Goal: Task Accomplishment & Management: Use online tool/utility

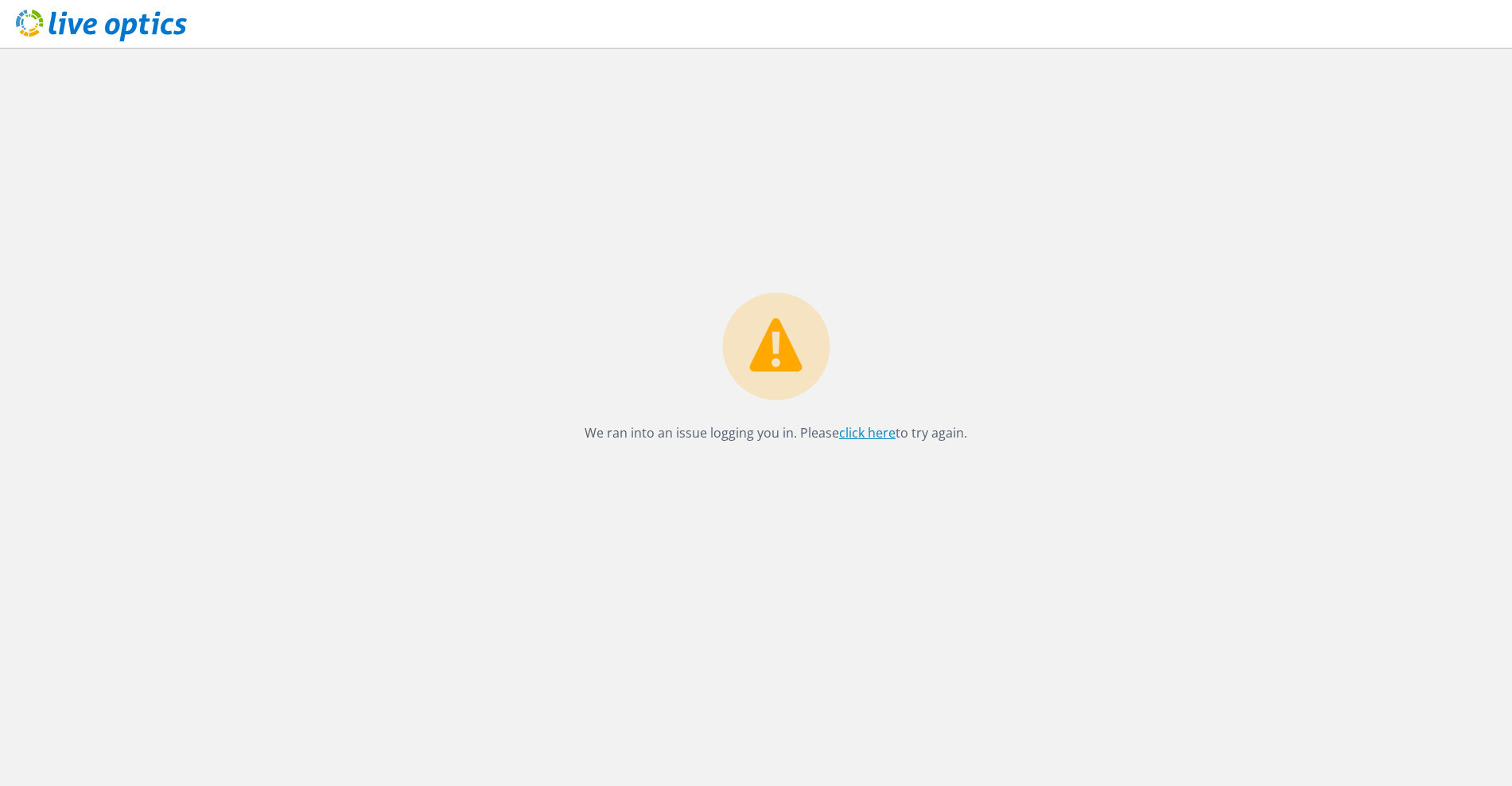
click at [872, 431] on link "click here" at bounding box center [867, 433] width 57 height 17
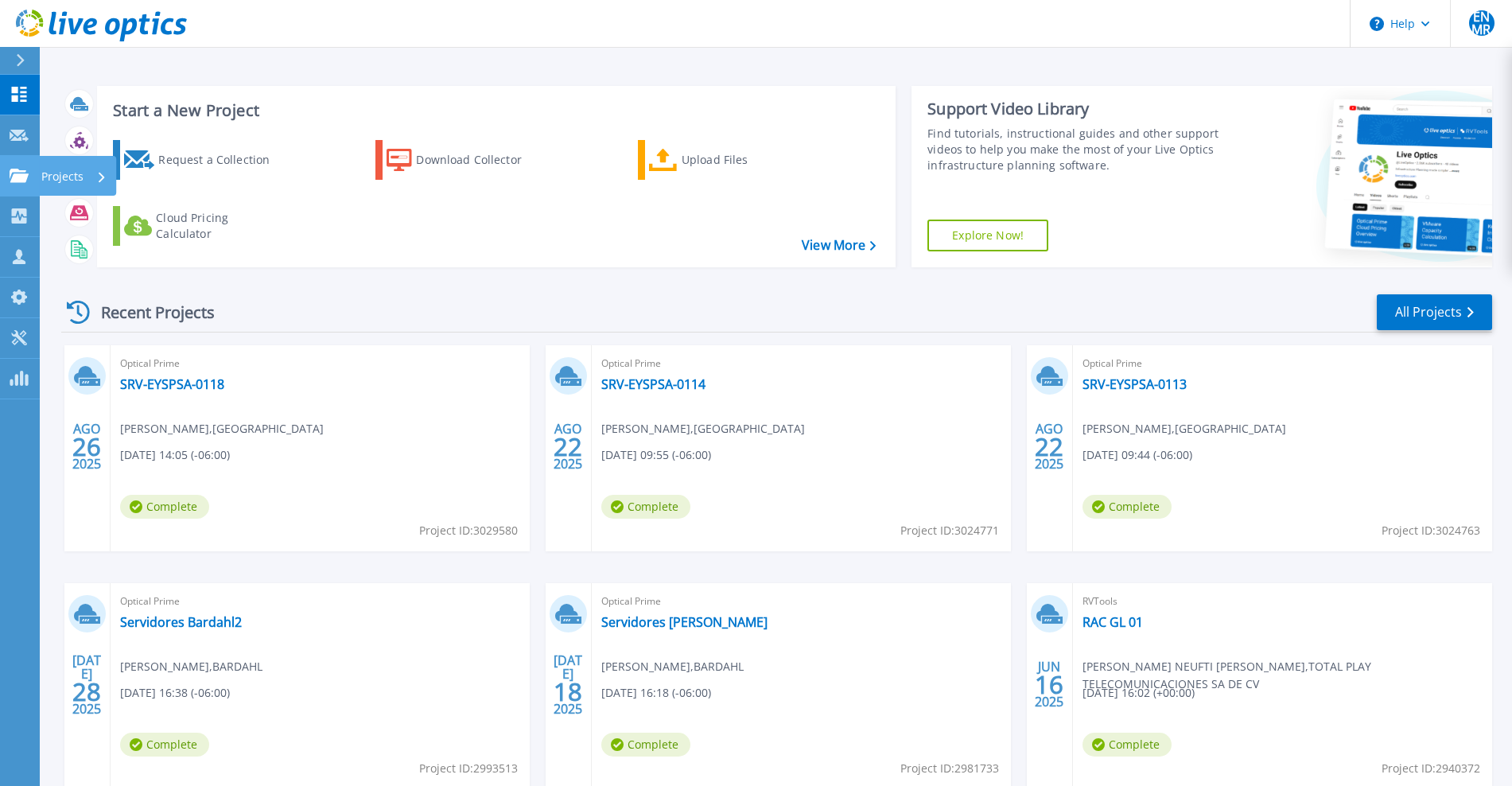
click at [30, 183] on link "Projects Projects" at bounding box center [19, 176] width 40 height 41
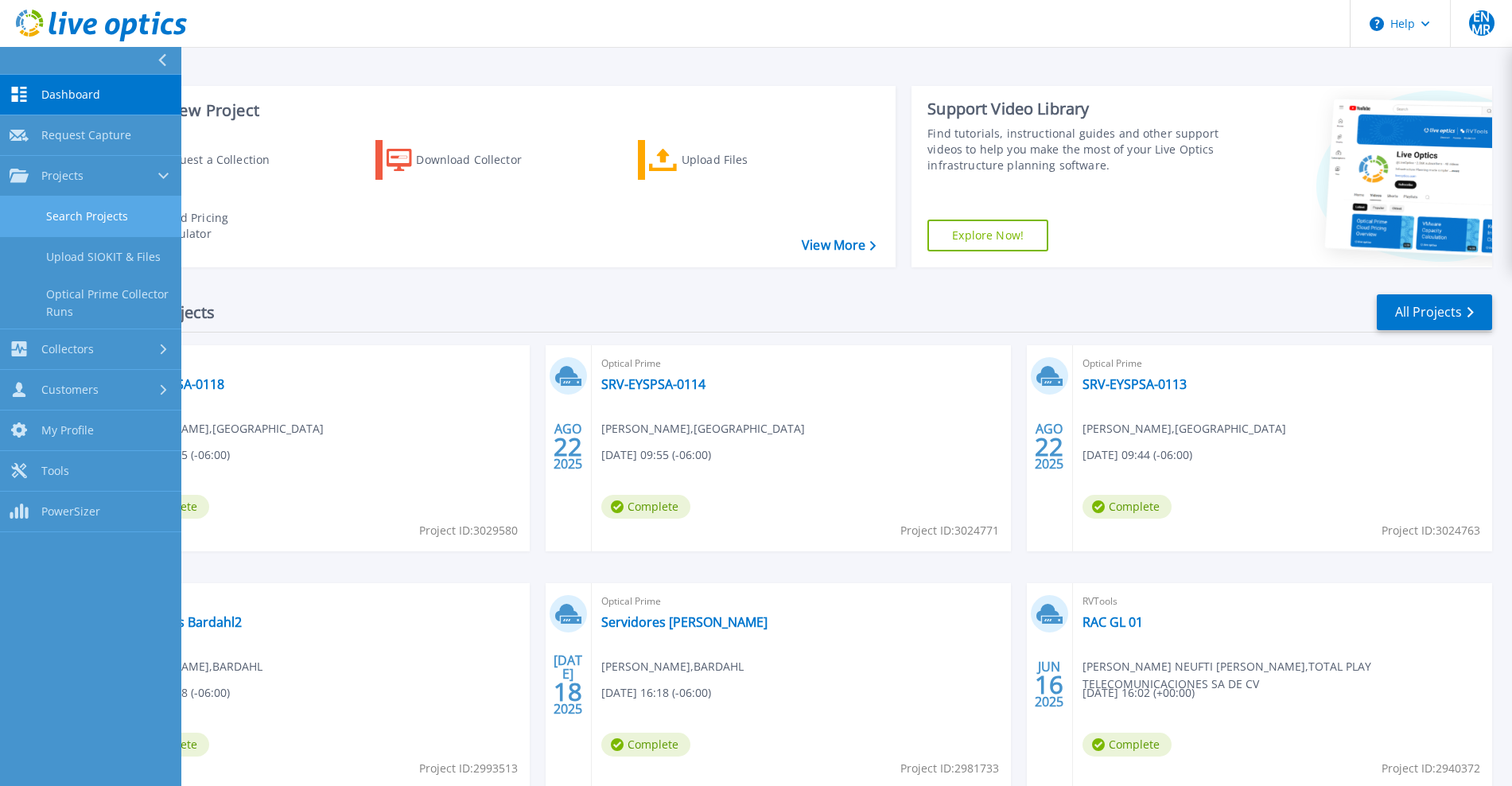
click at [107, 220] on link "Search Projects" at bounding box center [91, 217] width 181 height 41
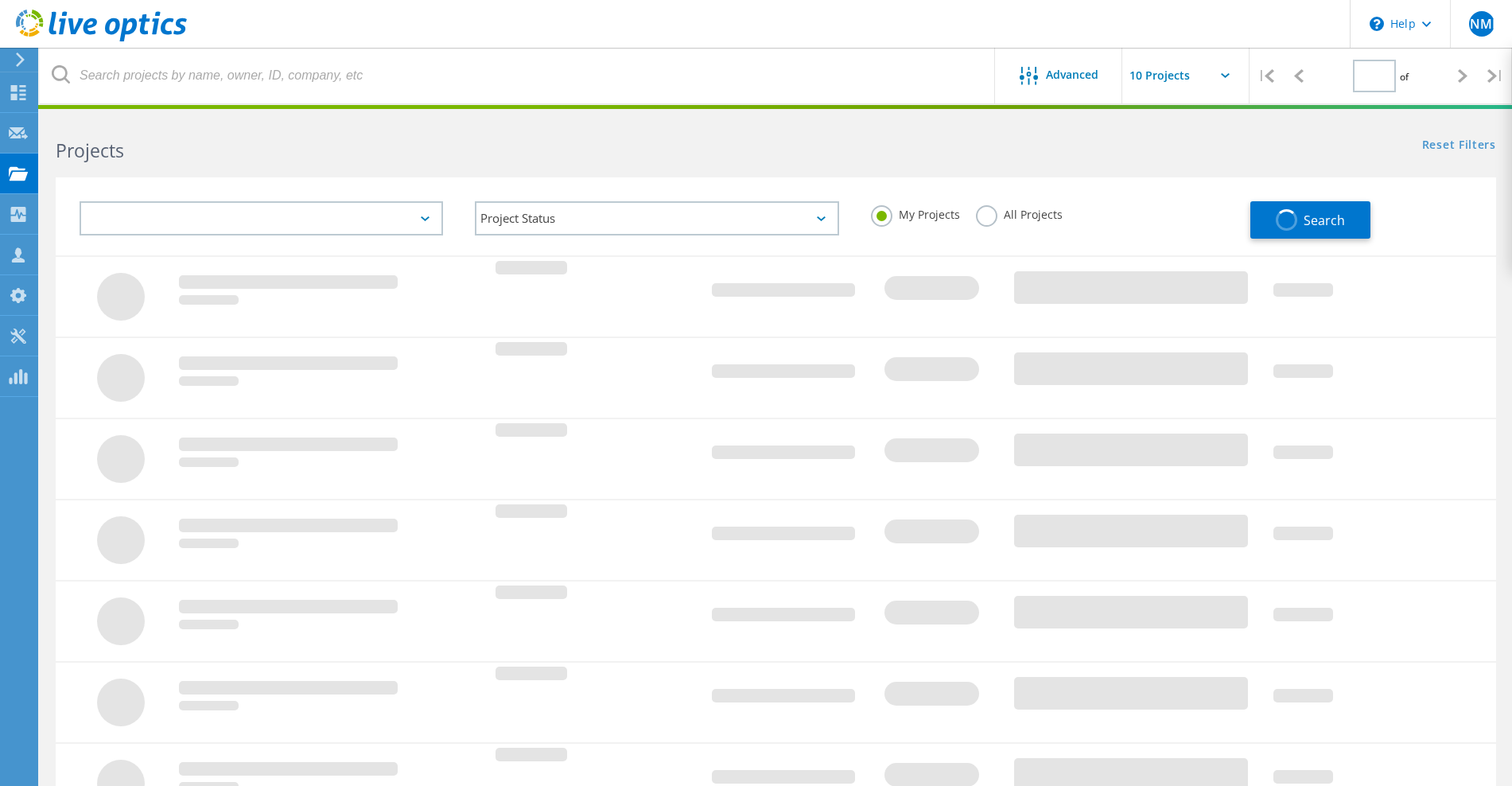
type input "1"
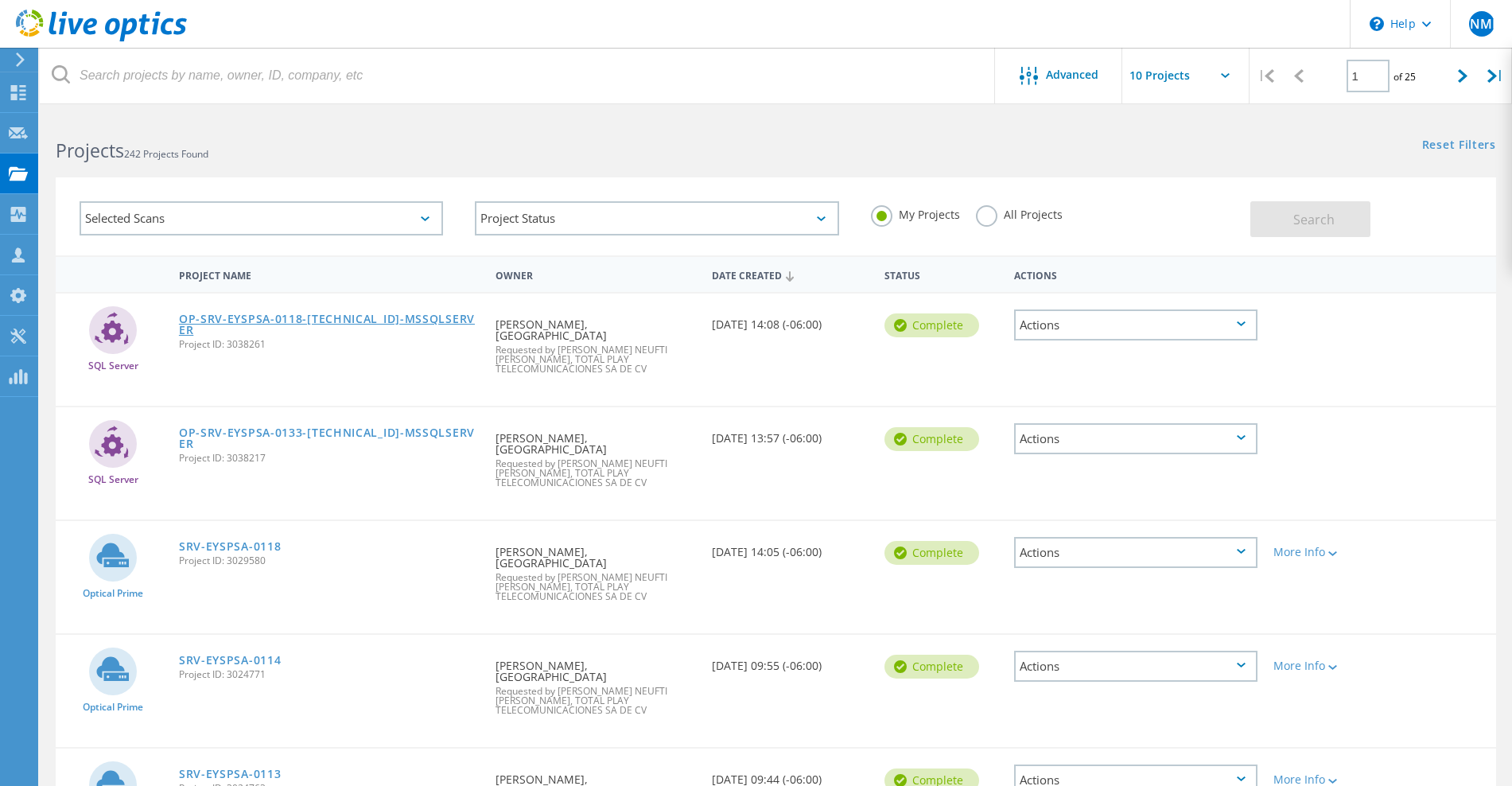
click at [398, 324] on link "OP-SRV-EYSPSA-0118-[TECHNICAL_ID]-MSSQLSERVER" at bounding box center [330, 324] width 301 height 22
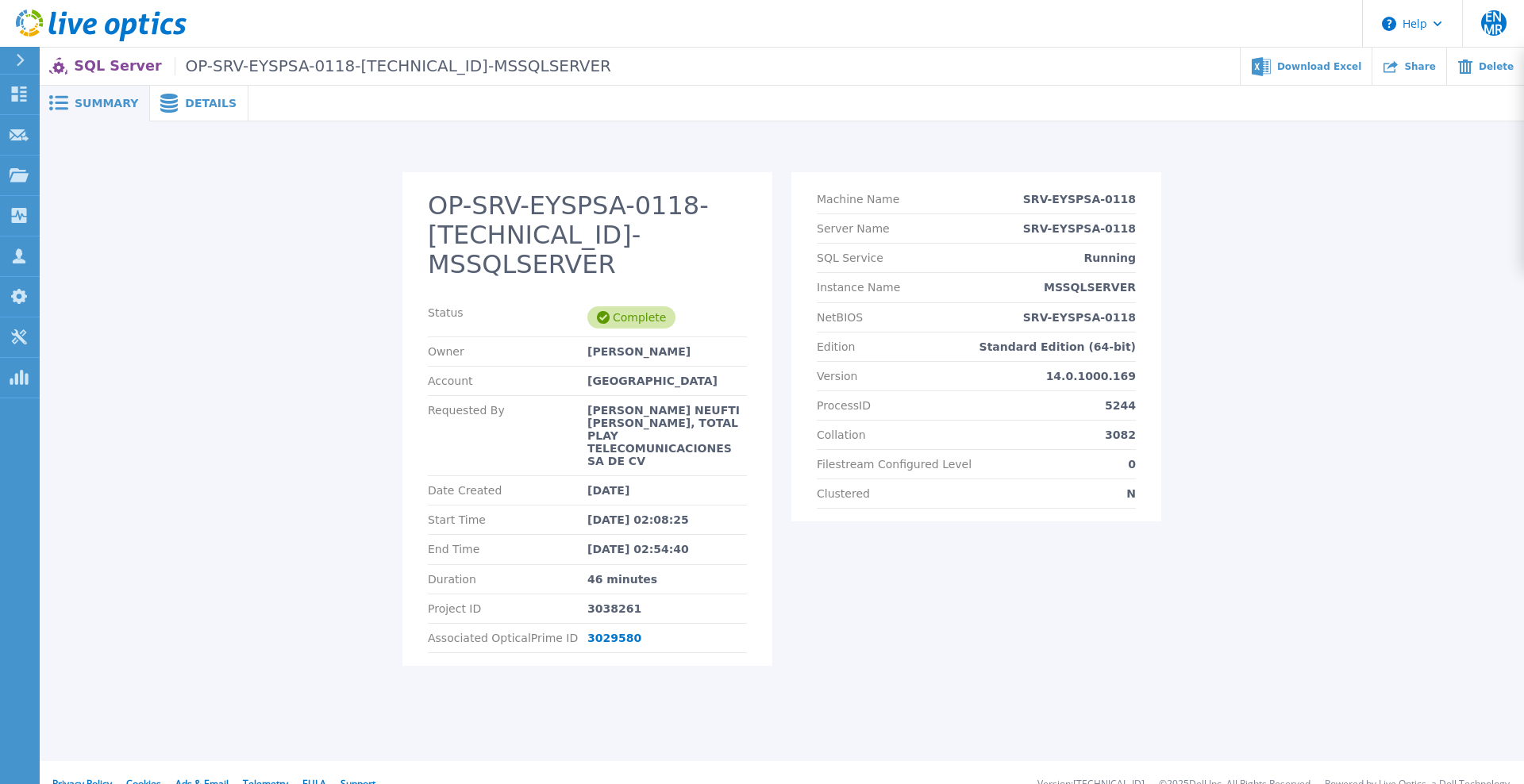
click at [216, 161] on div "OP-SRV-EYSPSA-0118-10.81.57.2-MSSQLSERVER Status Complete Owner Ignacio Escuder…" at bounding box center [781, 410] width 1485 height 578
click at [204, 111] on div "Details" at bounding box center [199, 103] width 98 height 36
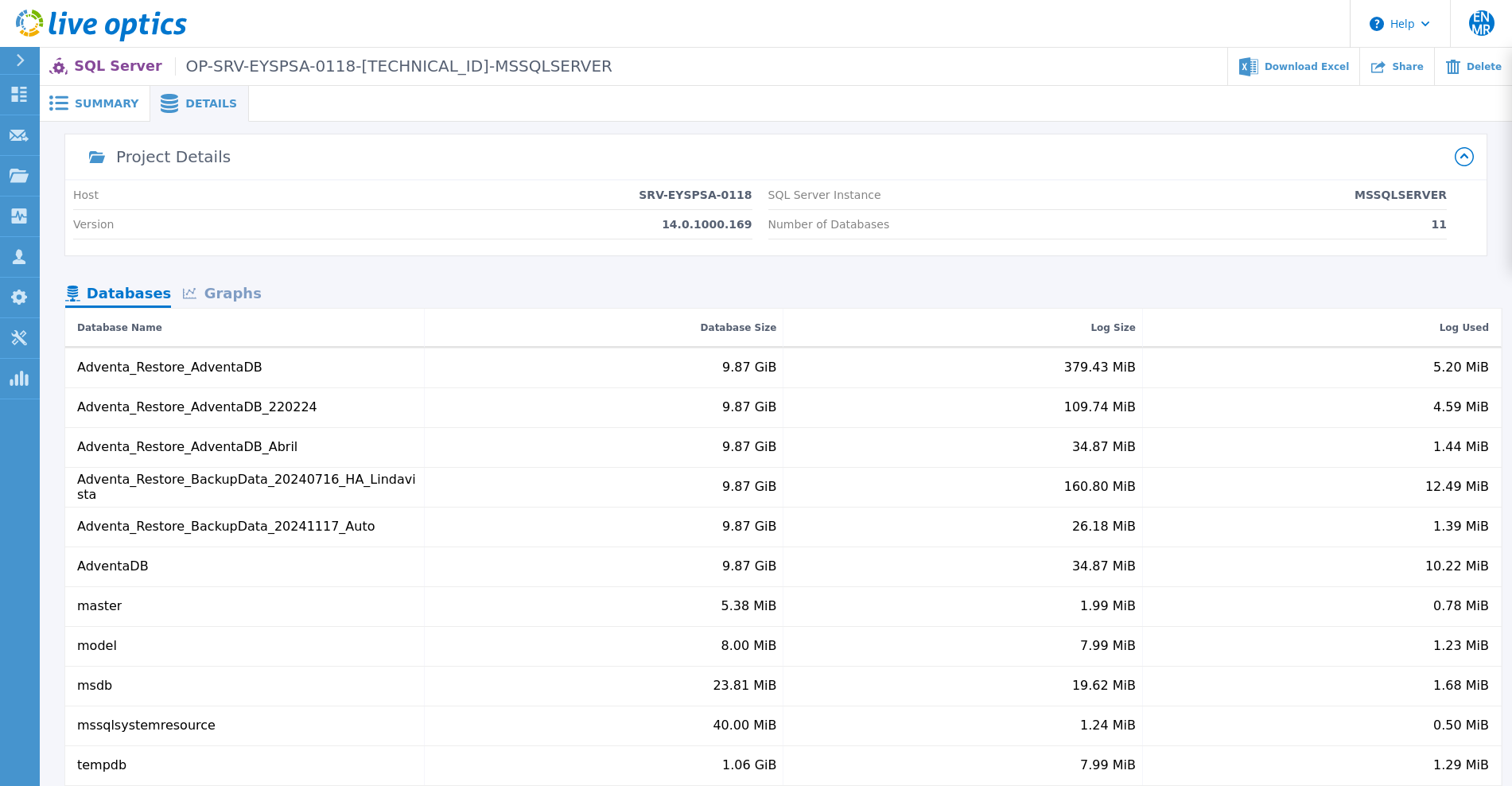
click at [115, 107] on span "Summary" at bounding box center [107, 103] width 64 height 12
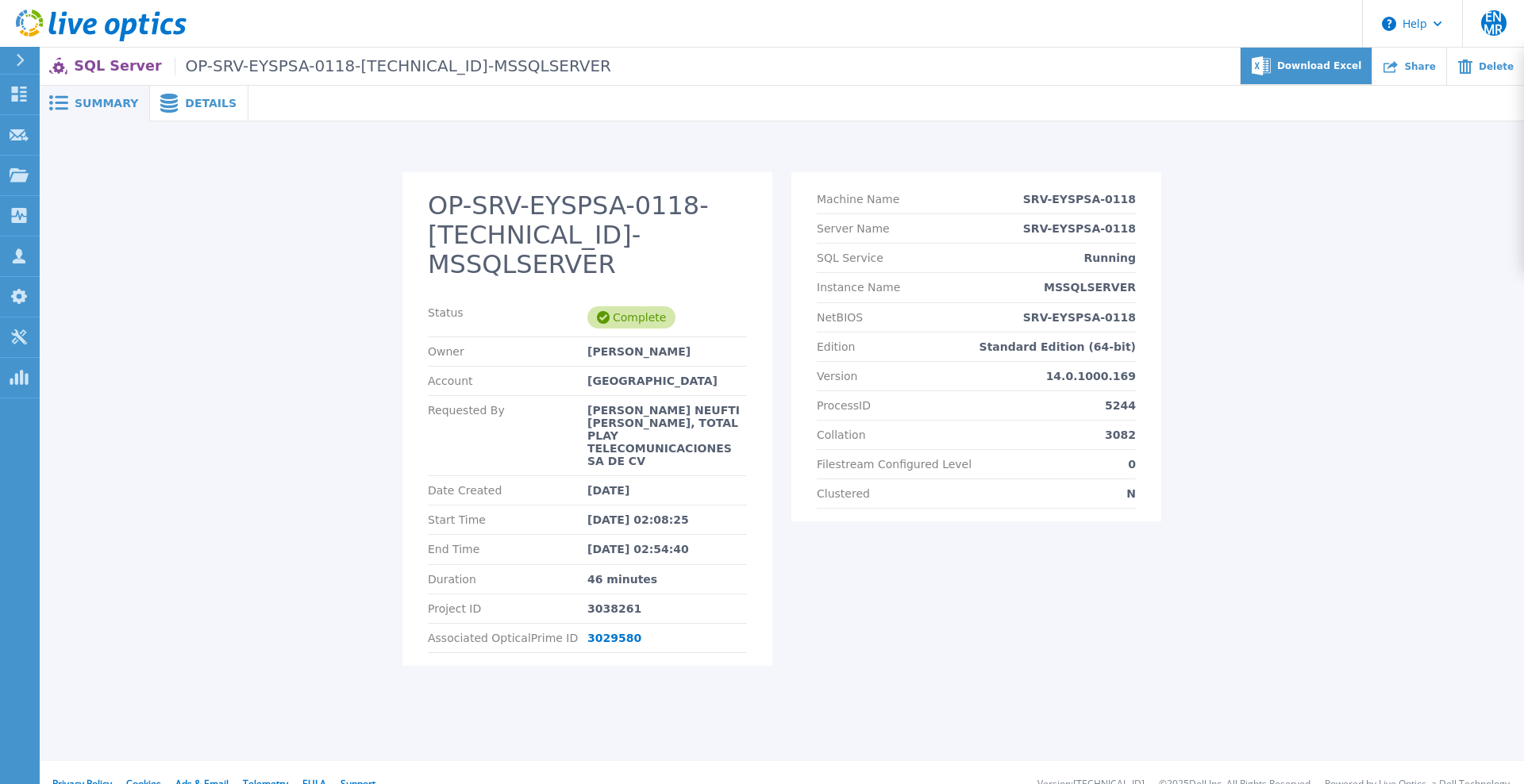
click at [1361, 65] on span "Download Excel" at bounding box center [1318, 66] width 84 height 10
